Goal: Task Accomplishment & Management: Manage account settings

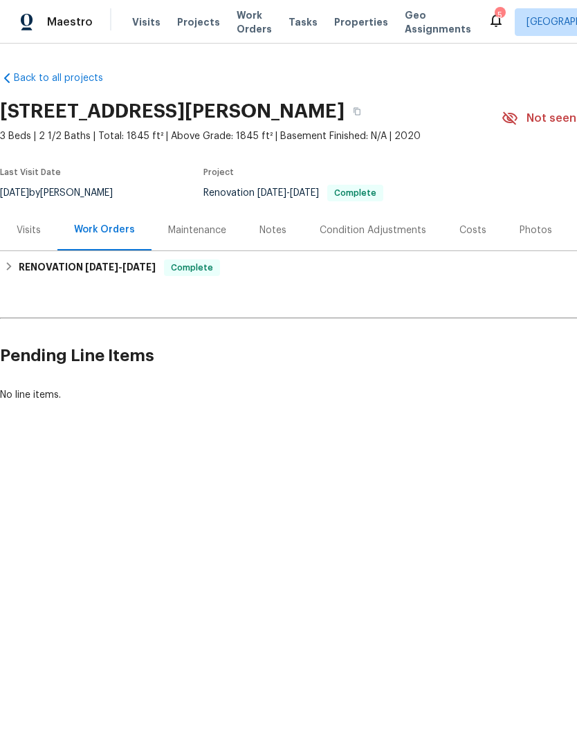
click at [47, 232] on div "Visits" at bounding box center [28, 230] width 57 height 41
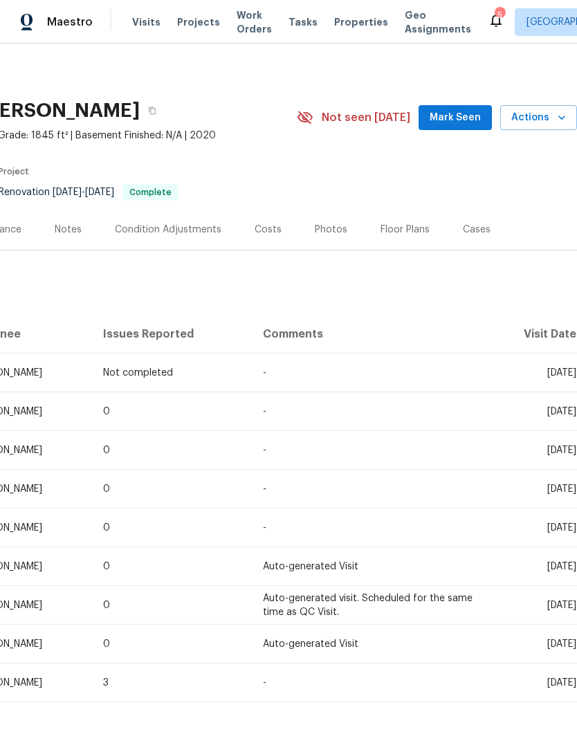
scroll to position [1, 205]
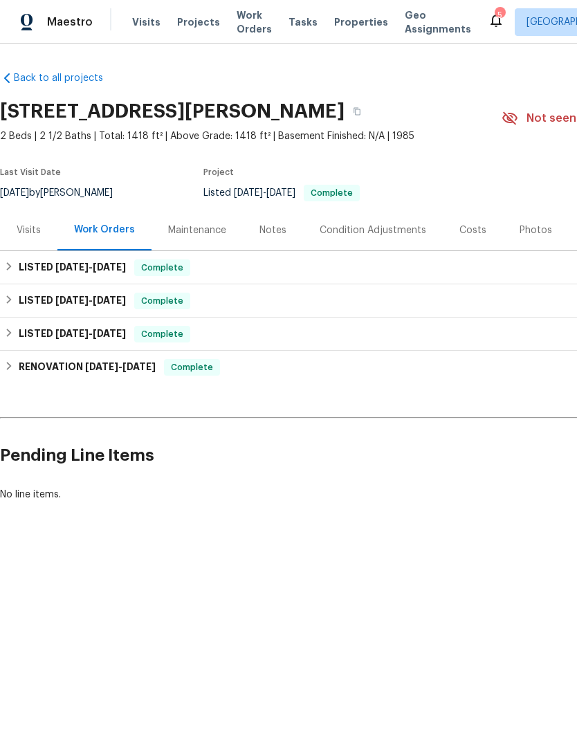
click at [35, 223] on div "Visits" at bounding box center [29, 230] width 24 height 14
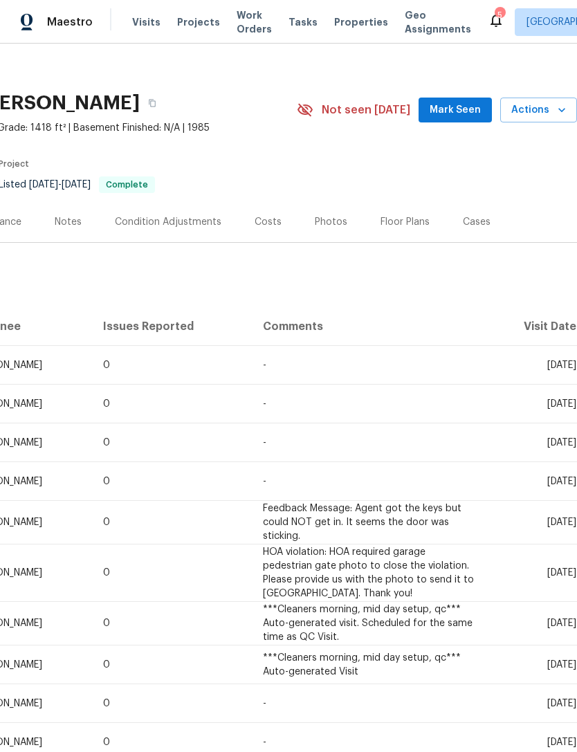
scroll to position [8, 205]
